Goal: Entertainment & Leisure: Consume media (video, audio)

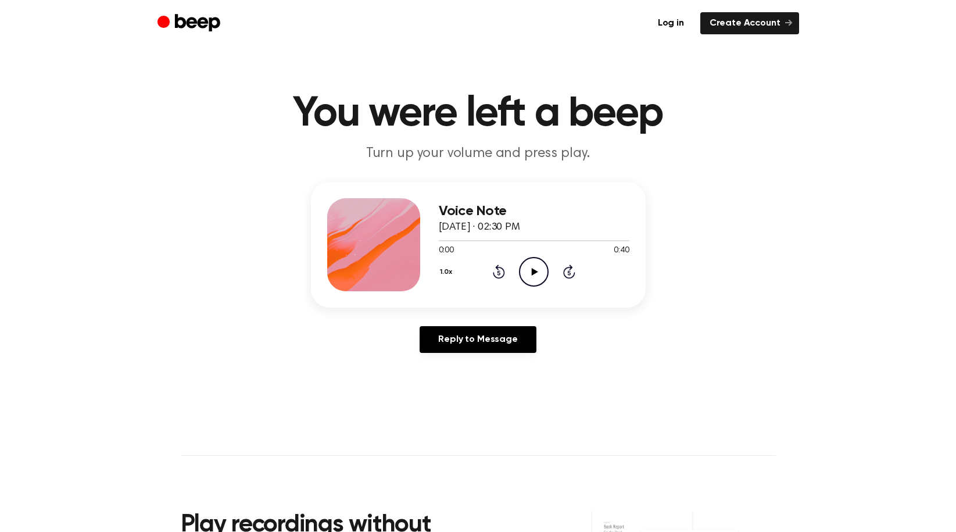
click at [537, 268] on icon "Play Audio" at bounding box center [534, 272] width 30 height 30
click at [535, 267] on icon "Play Audio" at bounding box center [534, 272] width 30 height 30
click at [723, 440] on main "You were left a beep Turn up your volume and press play. Voice Note [DATE] · 02…" at bounding box center [478, 358] width 956 height 717
click at [539, 276] on icon "Play Audio" at bounding box center [534, 272] width 30 height 30
